Goal: Task Accomplishment & Management: Use online tool/utility

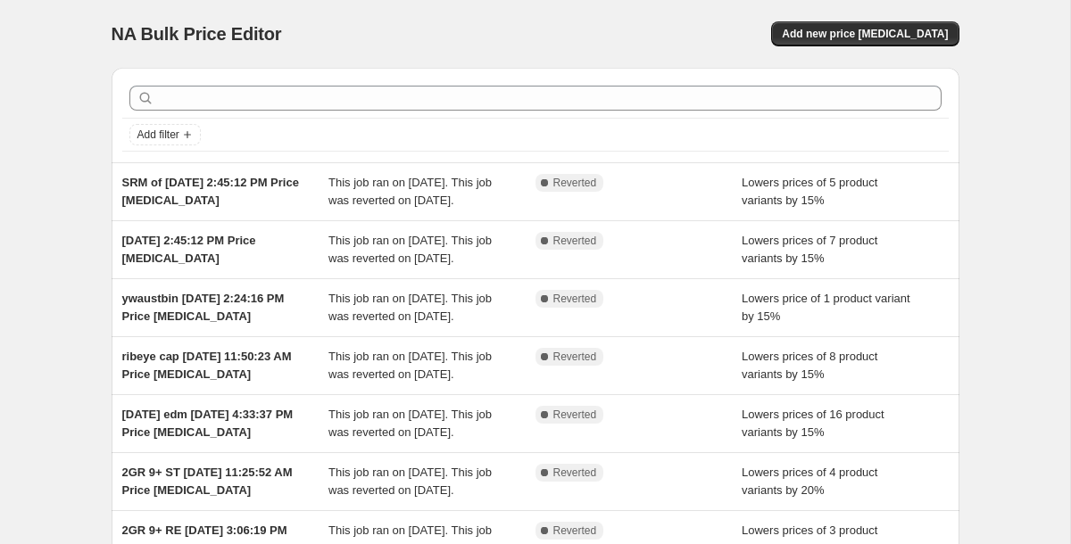
click at [97, 112] on div "Add filter SRM of [DATE] 2:45:12 PM Price [MEDICAL_DATA] This job ran on [DATE]…" at bounding box center [528, 432] width 862 height 757
click at [129, 64] on div "NA Bulk Price Editor. This page is ready NA Bulk Price Editor Add new price [ME…" at bounding box center [536, 34] width 848 height 68
